Goal: Transaction & Acquisition: Obtain resource

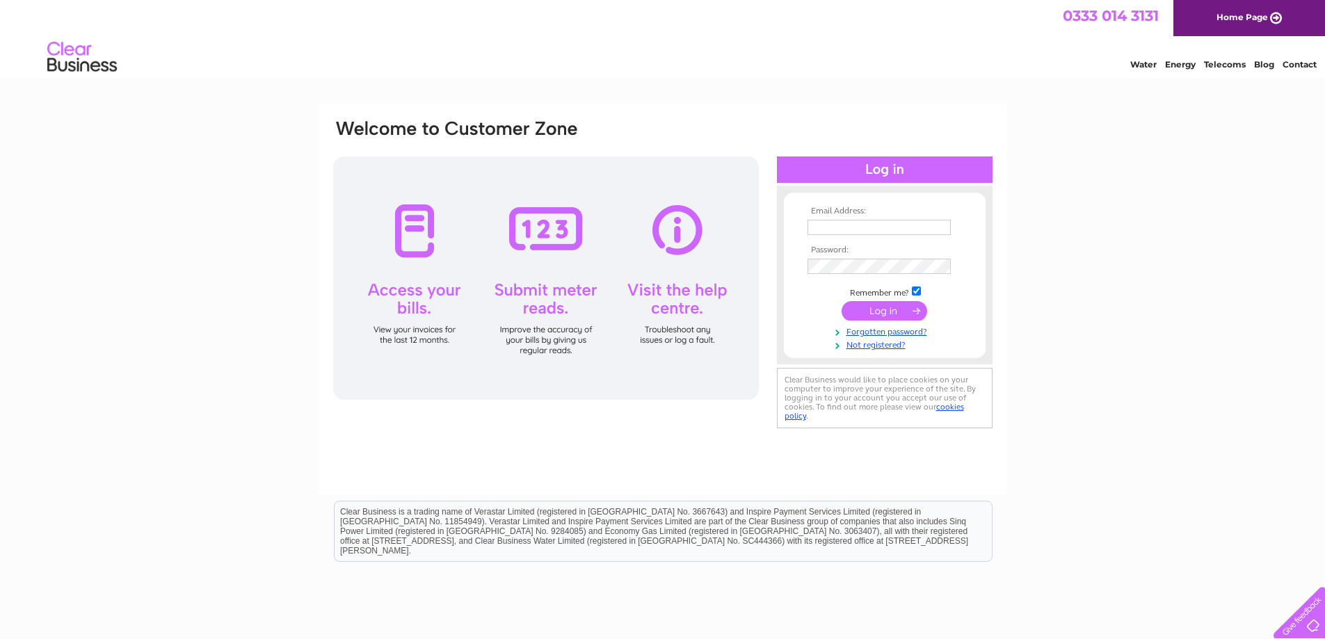
click at [877, 228] on input "text" at bounding box center [878, 227] width 143 height 15
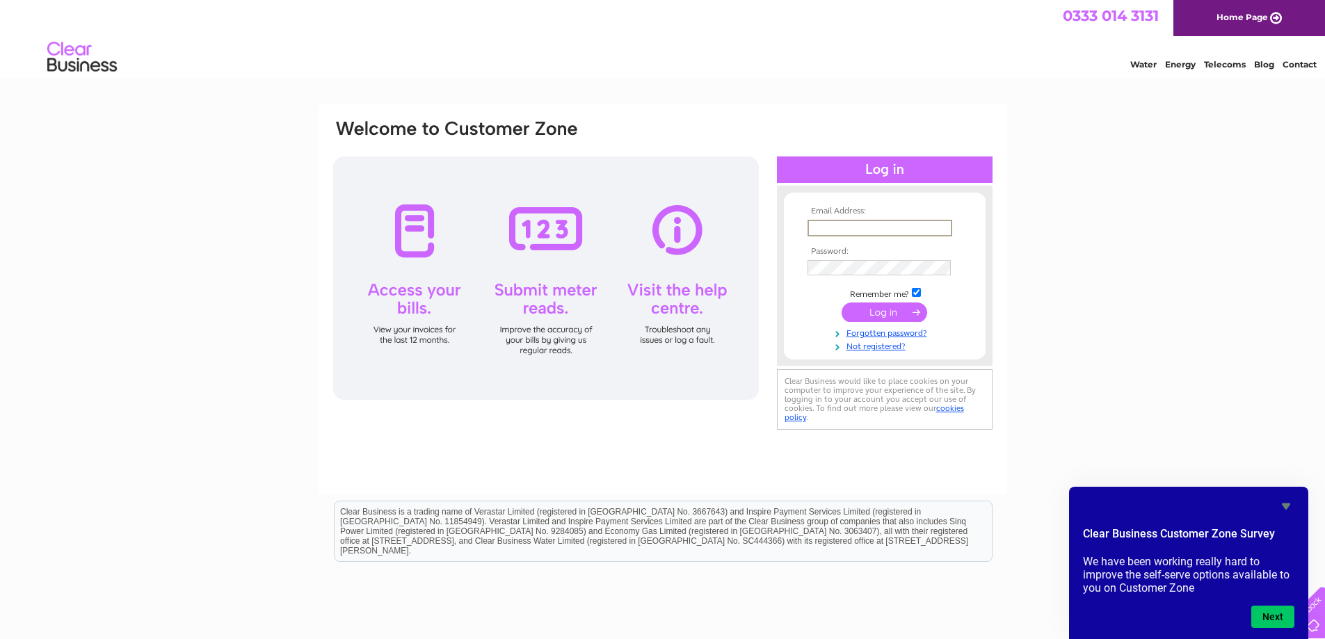
click at [841, 232] on input "text" at bounding box center [879, 228] width 145 height 17
paste input "accountspayables@dogstrust.org.uk"
type input "accountspayables@dogstrust.org.uk"
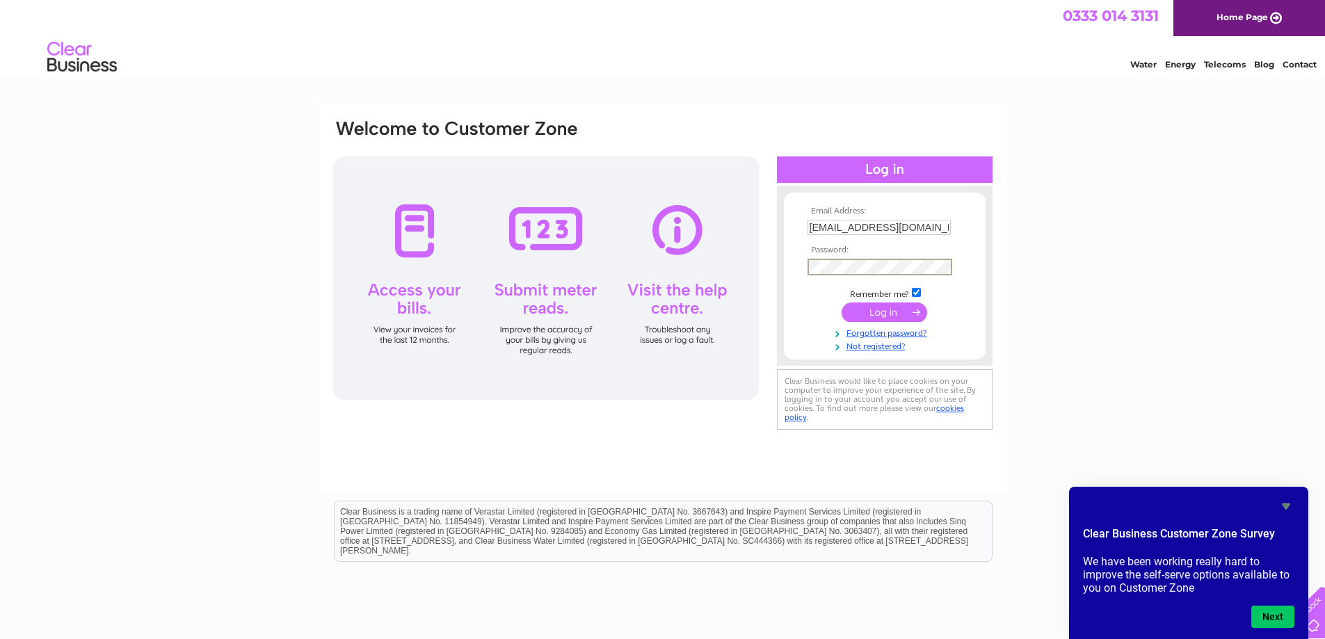
click at [867, 314] on input "submit" at bounding box center [884, 311] width 86 height 19
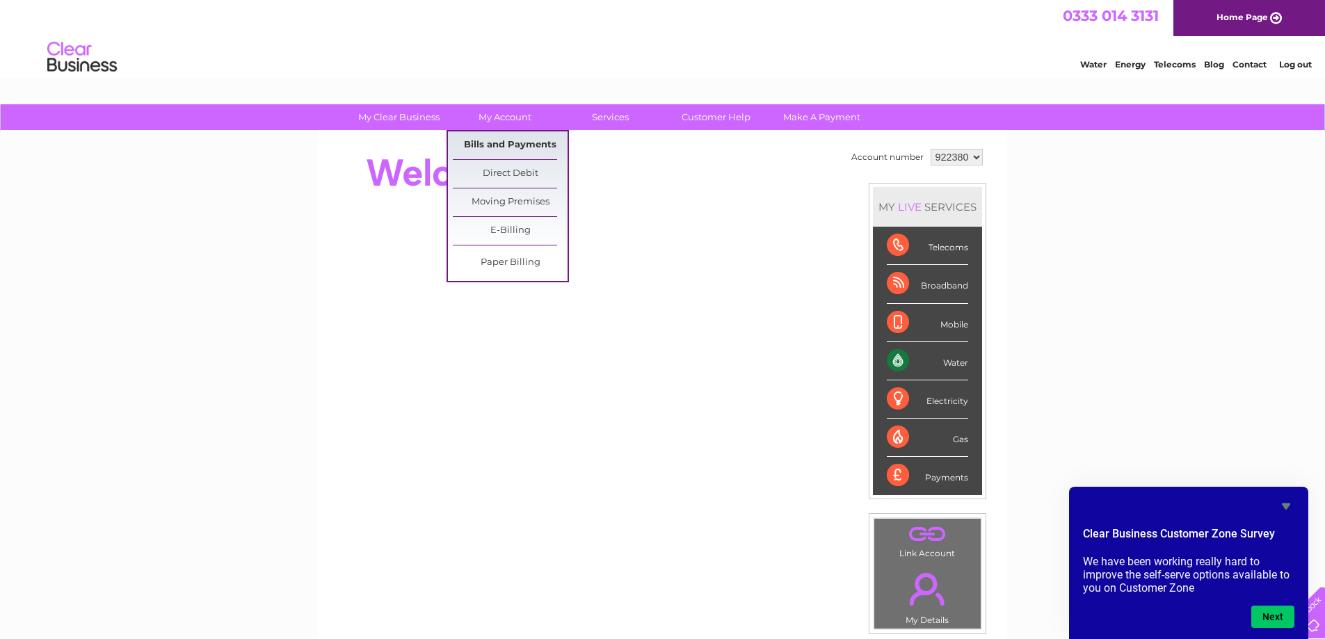
click at [506, 147] on link "Bills and Payments" at bounding box center [510, 145] width 115 height 28
click at [506, 143] on link "Bills and Payments" at bounding box center [510, 145] width 115 height 28
click at [503, 143] on link "Bills and Payments" at bounding box center [510, 145] width 115 height 28
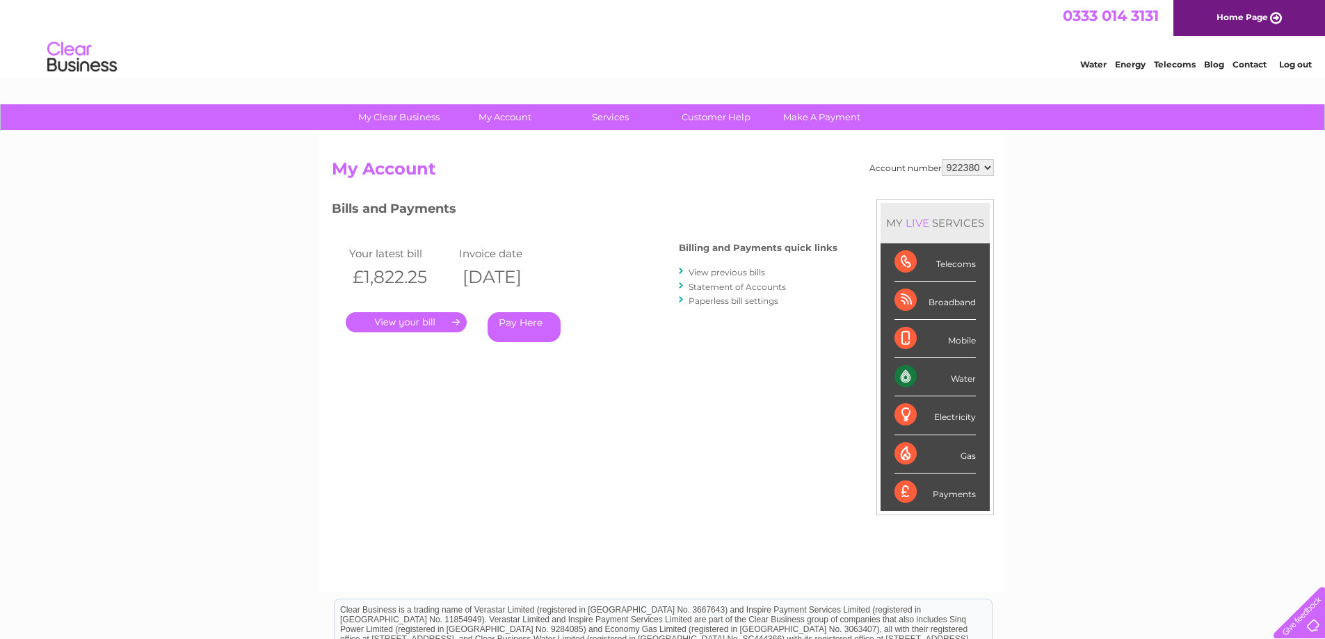
click at [390, 321] on link "." at bounding box center [406, 322] width 121 height 20
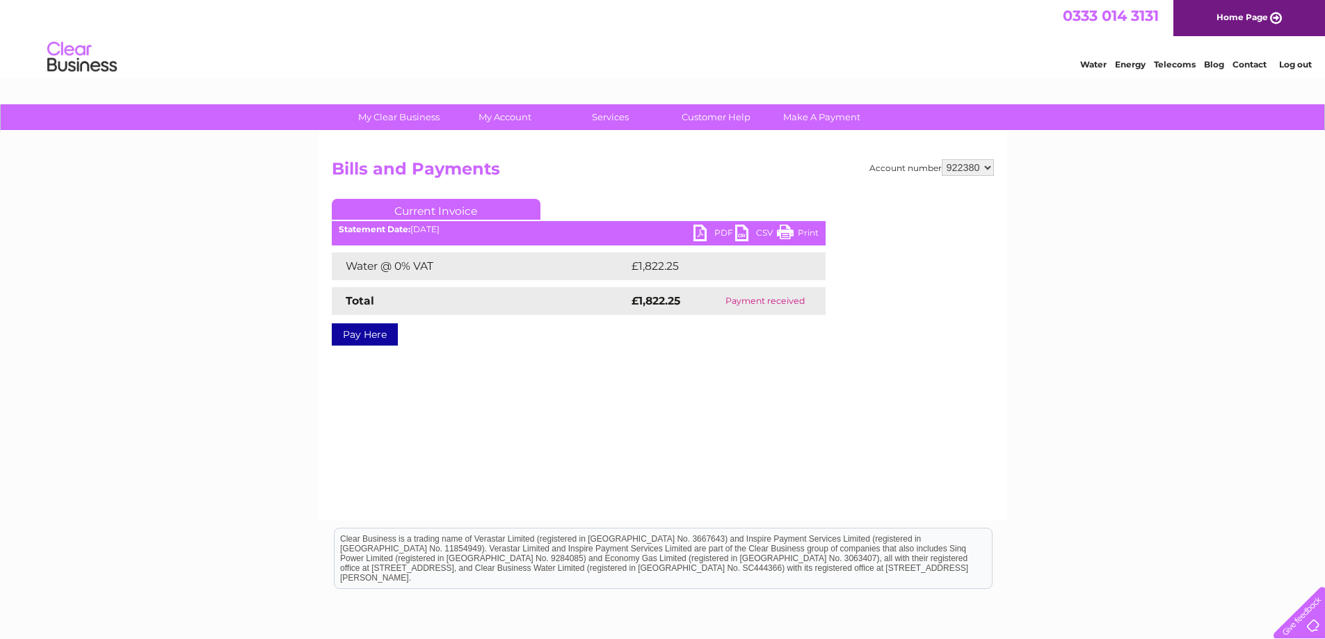
click at [713, 236] on link "PDF" at bounding box center [714, 235] width 42 height 20
